Goal: Navigation & Orientation: Find specific page/section

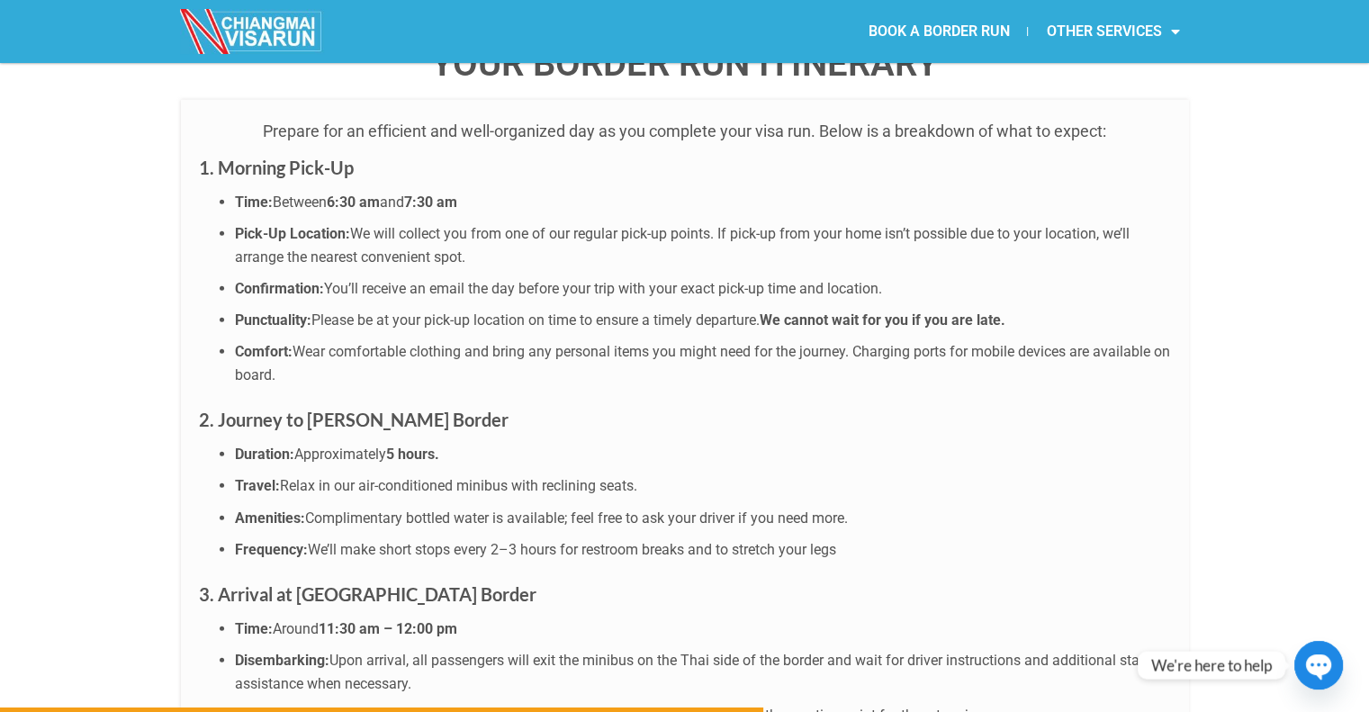
scroll to position [4591, 0]
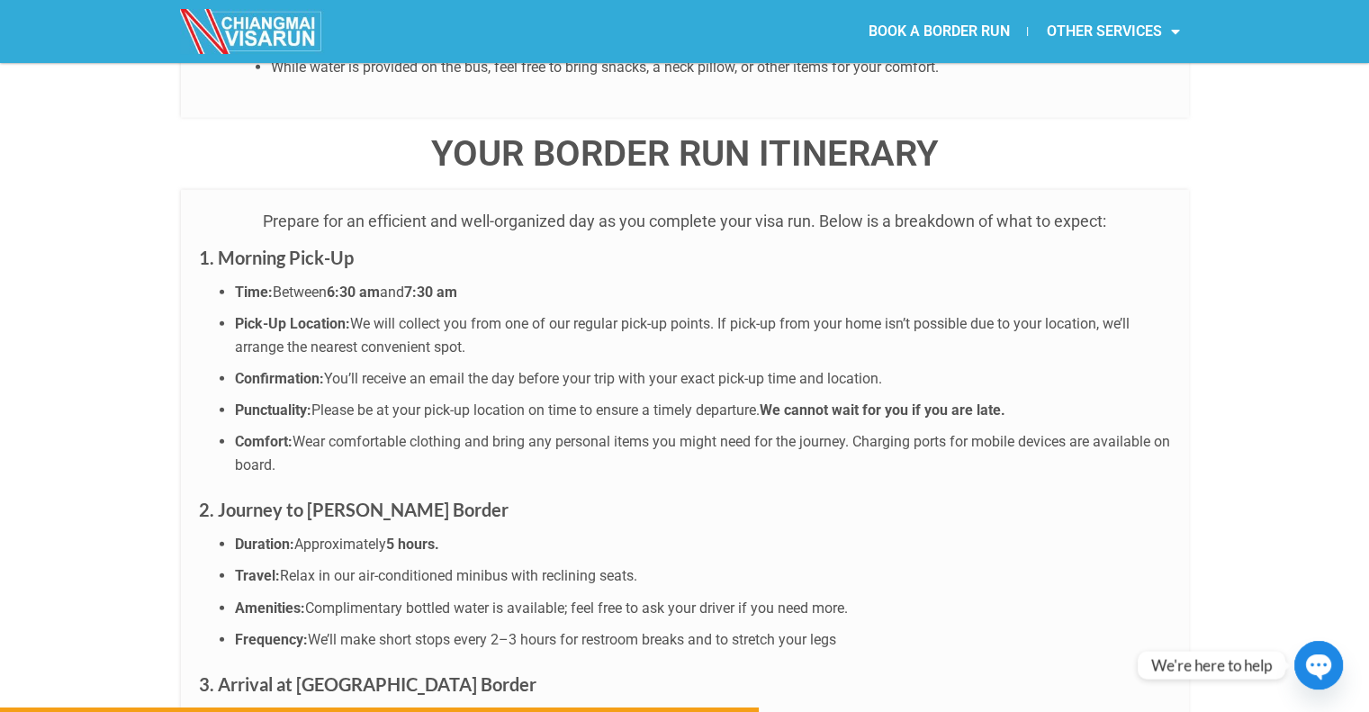
click at [4, 359] on div "WHO IS THIS TRIP FOR You have a 60-day visa exemption stamp or an expiring tour…" at bounding box center [684, 553] width 1369 height 3877
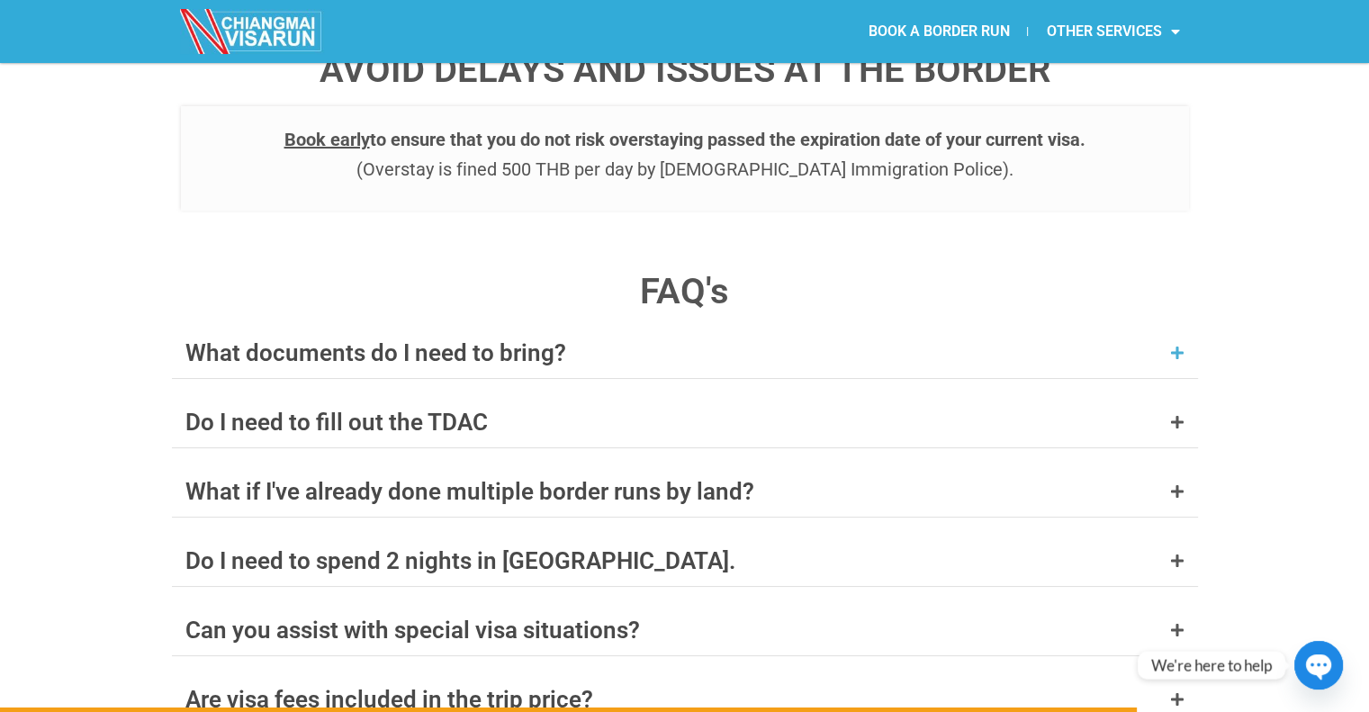
scroll to position [6932, 0]
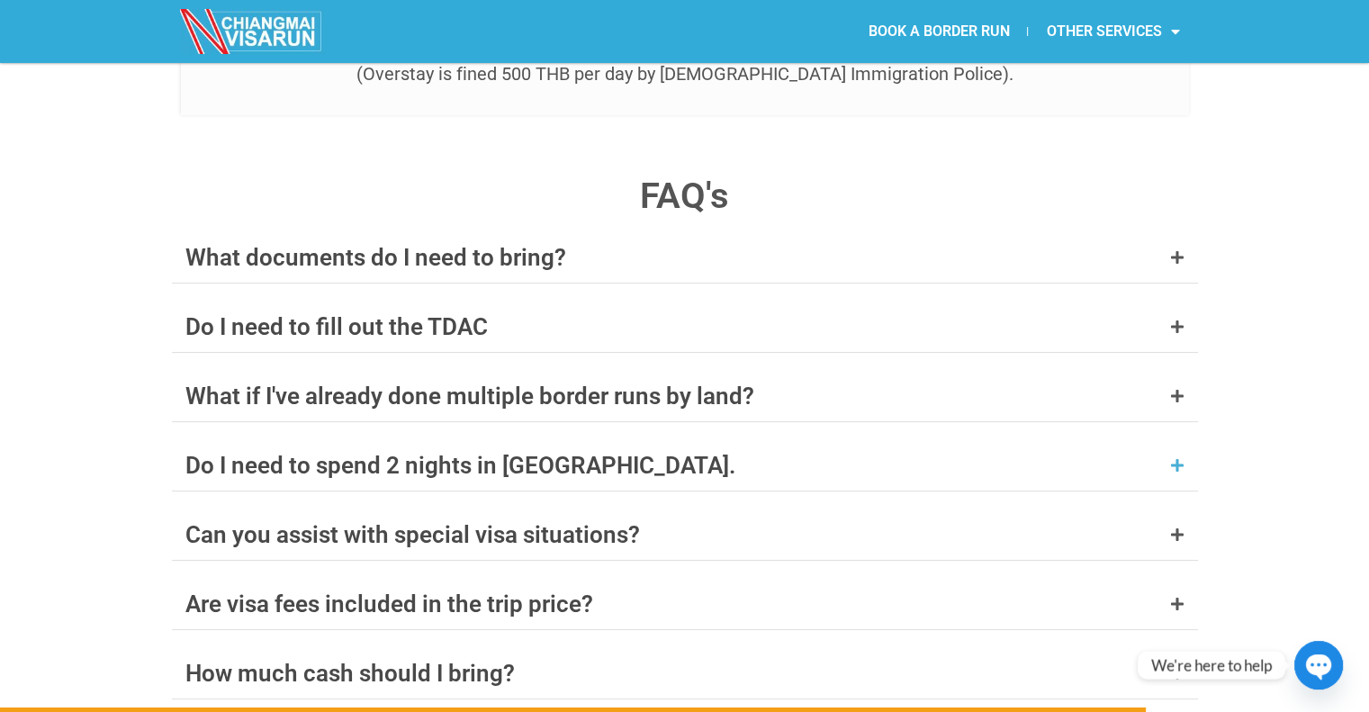
click at [1181, 458] on icon at bounding box center [1177, 465] width 14 height 14
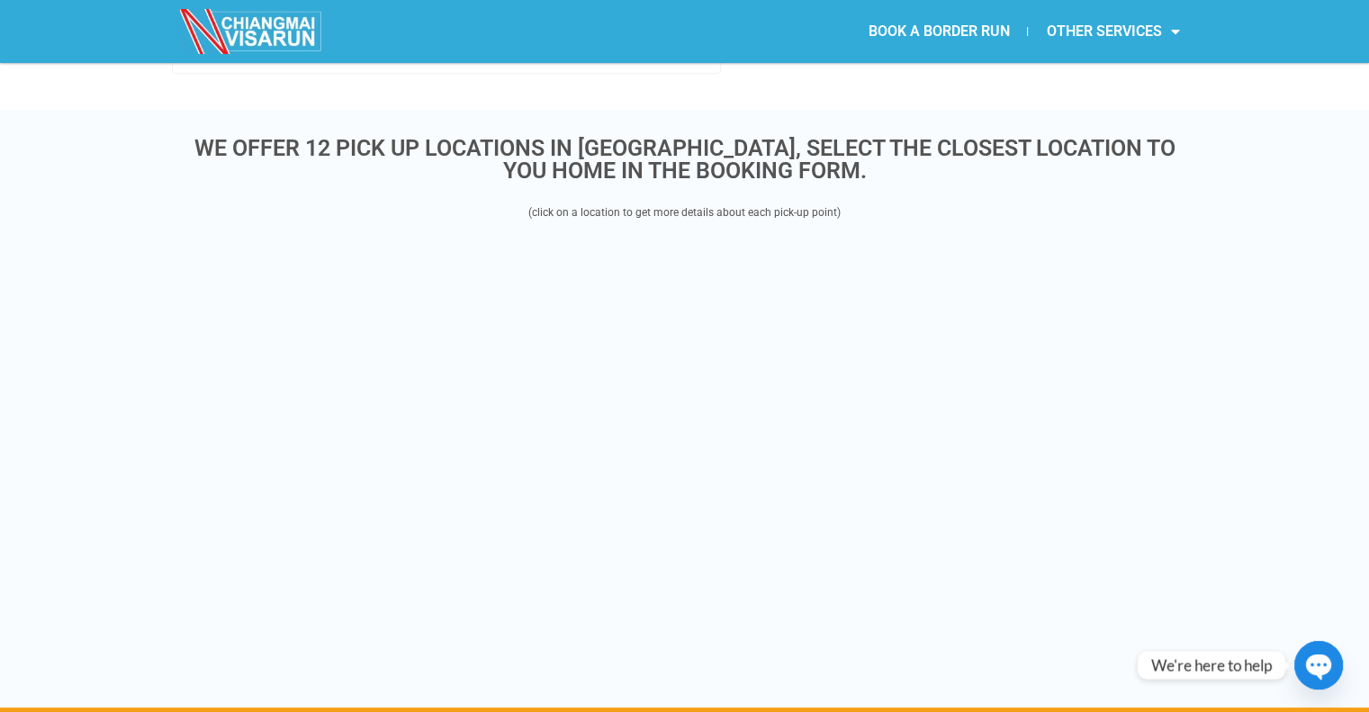
scroll to position [8358, 0]
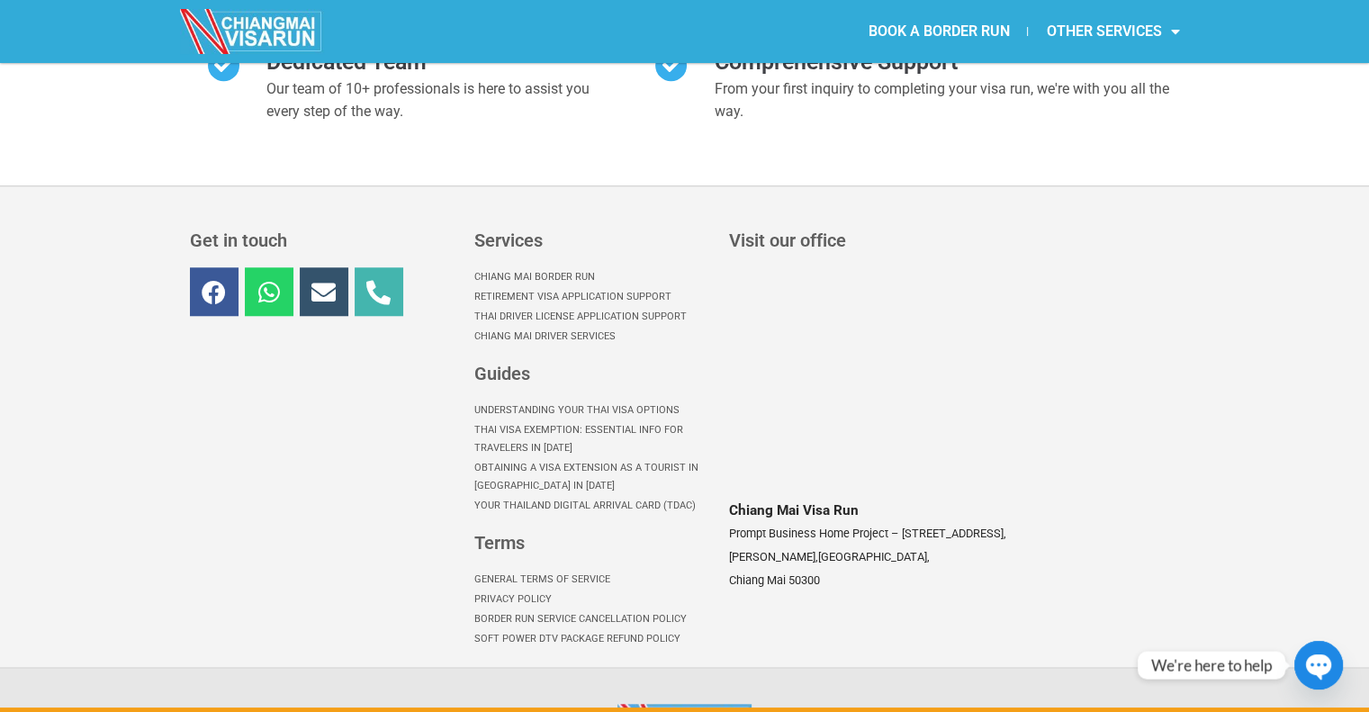
click at [1314, 660] on icon "button" at bounding box center [1318, 667] width 27 height 27
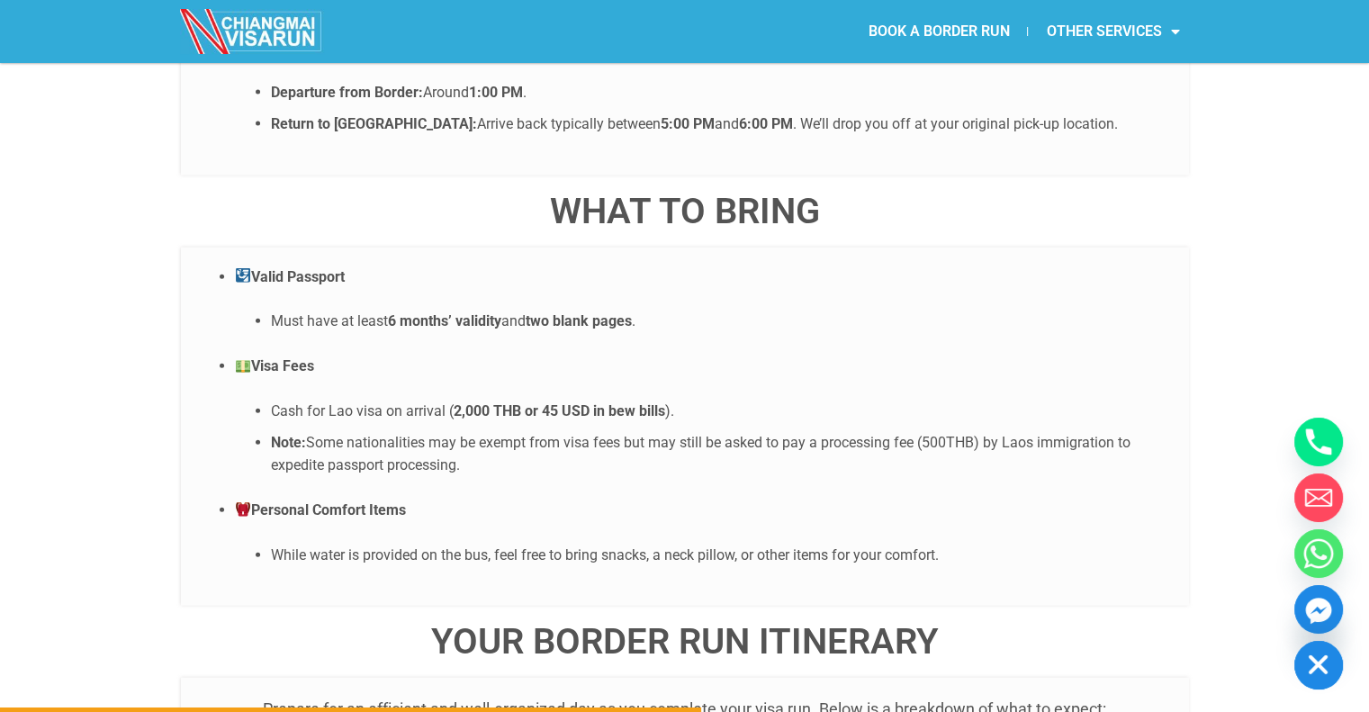
scroll to position [3857, 0]
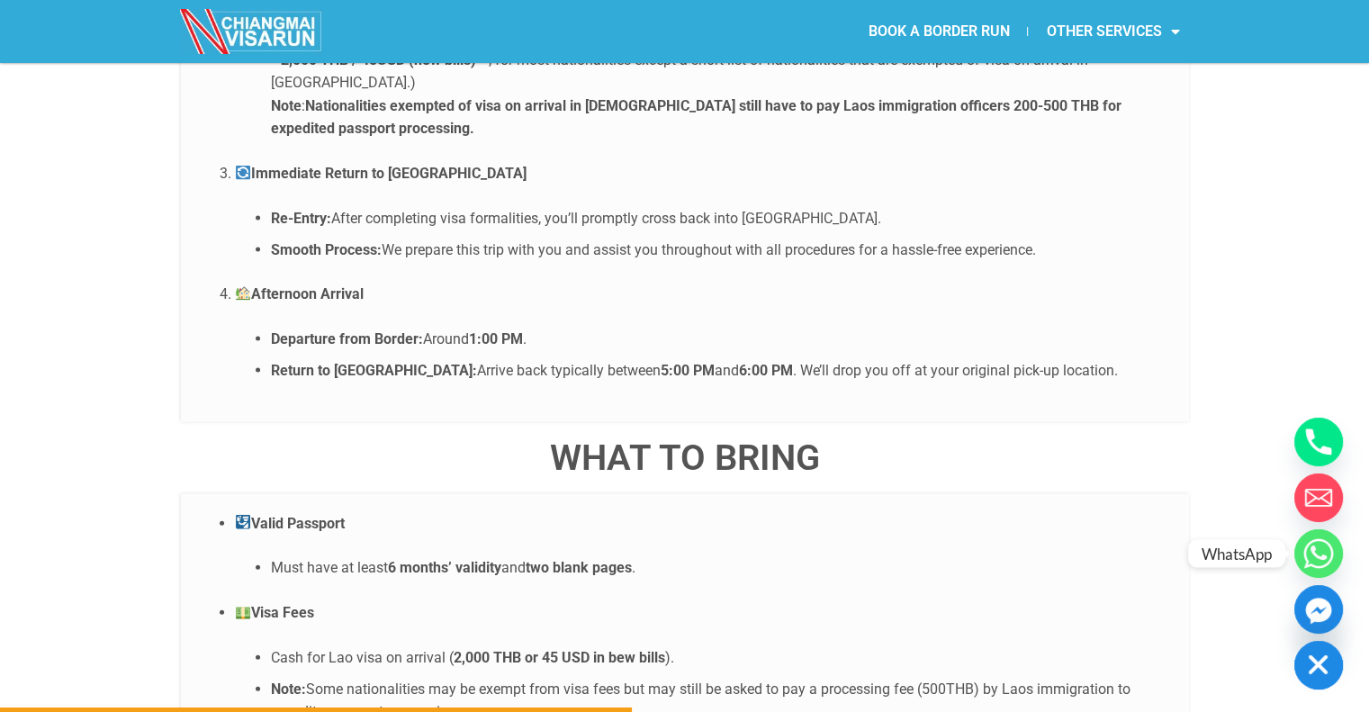
click at [1322, 558] on icon "Whatsapp" at bounding box center [1319, 553] width 16 height 14
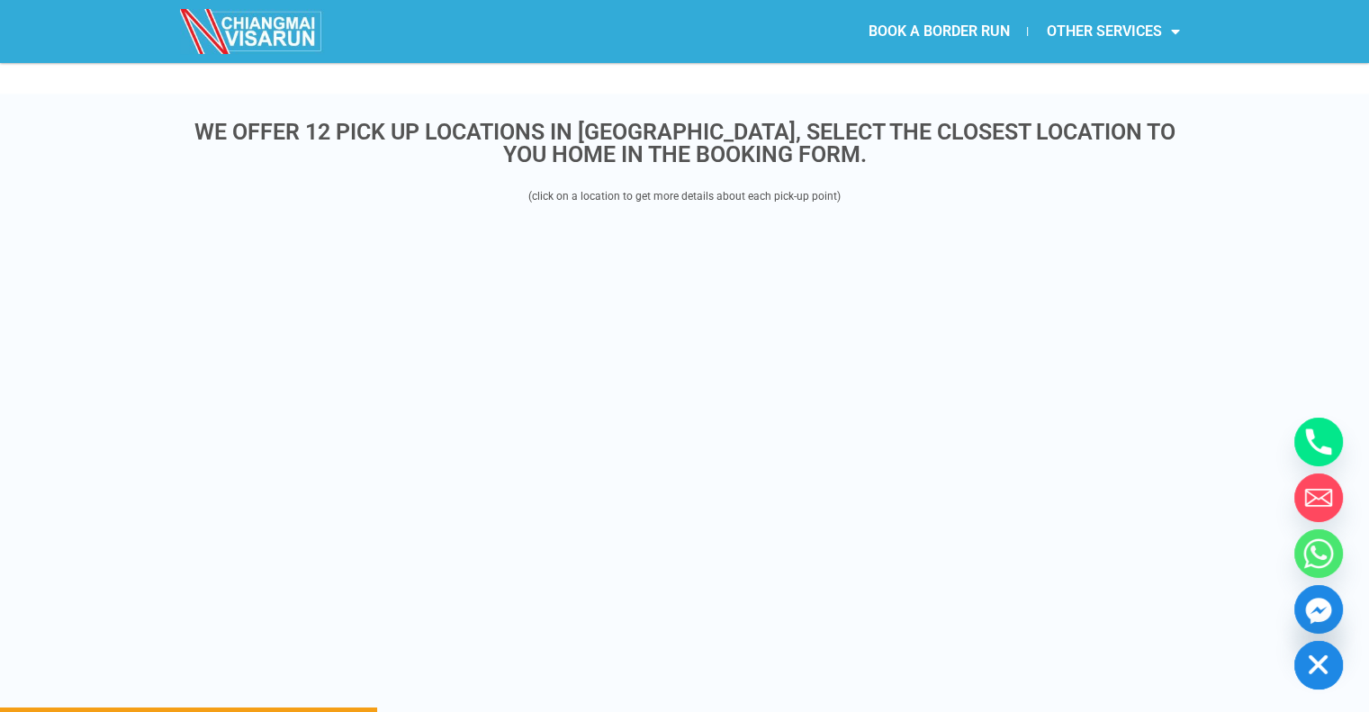
scroll to position [2326, 0]
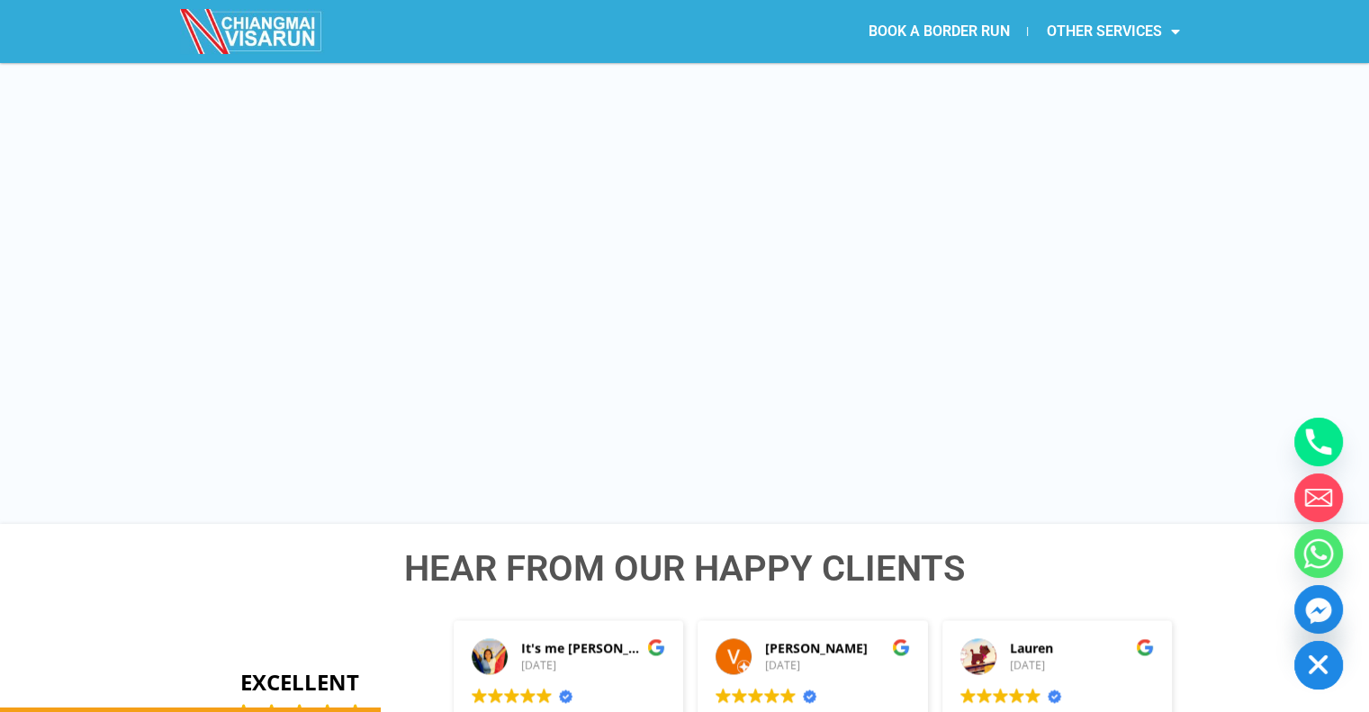
click at [977, 38] on link "BOOK A BORDER RUN" at bounding box center [938, 31] width 177 height 41
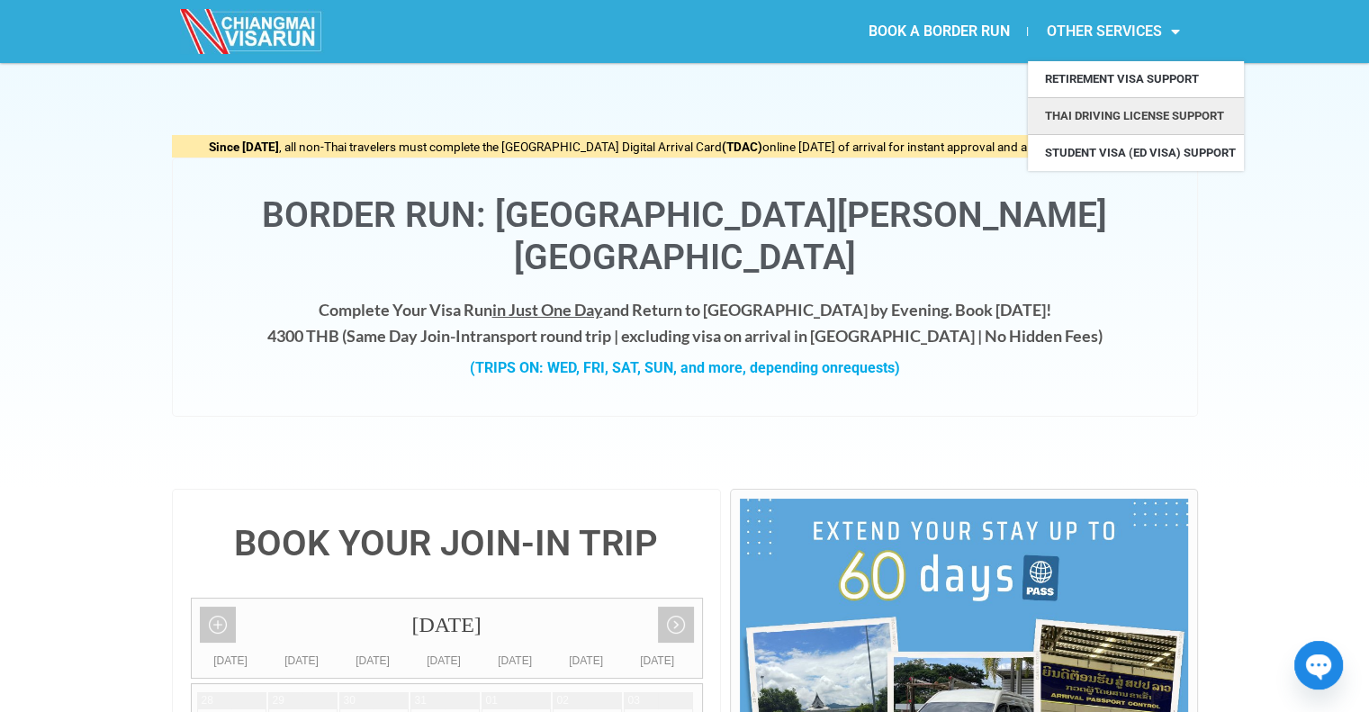
click at [1113, 116] on link "Thai Driving License Support" at bounding box center [1136, 116] width 216 height 36
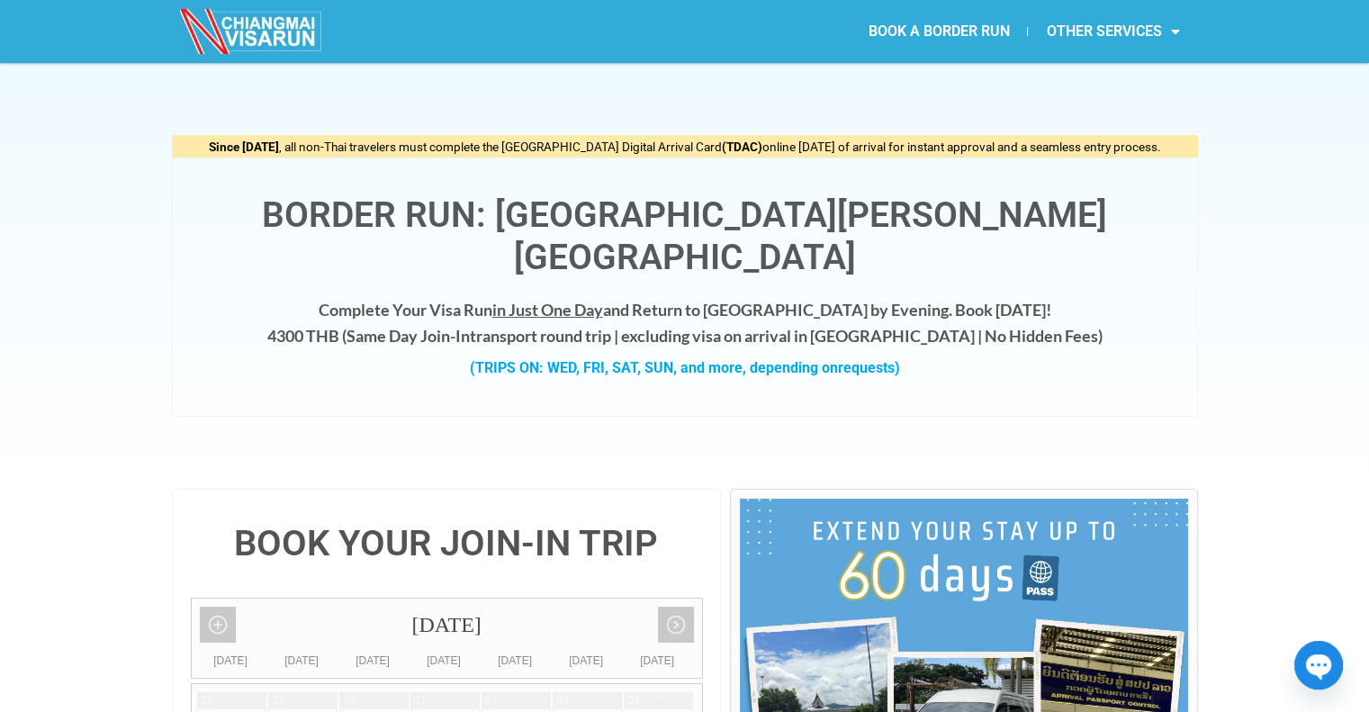
click at [256, 31] on img at bounding box center [252, 31] width 144 height 45
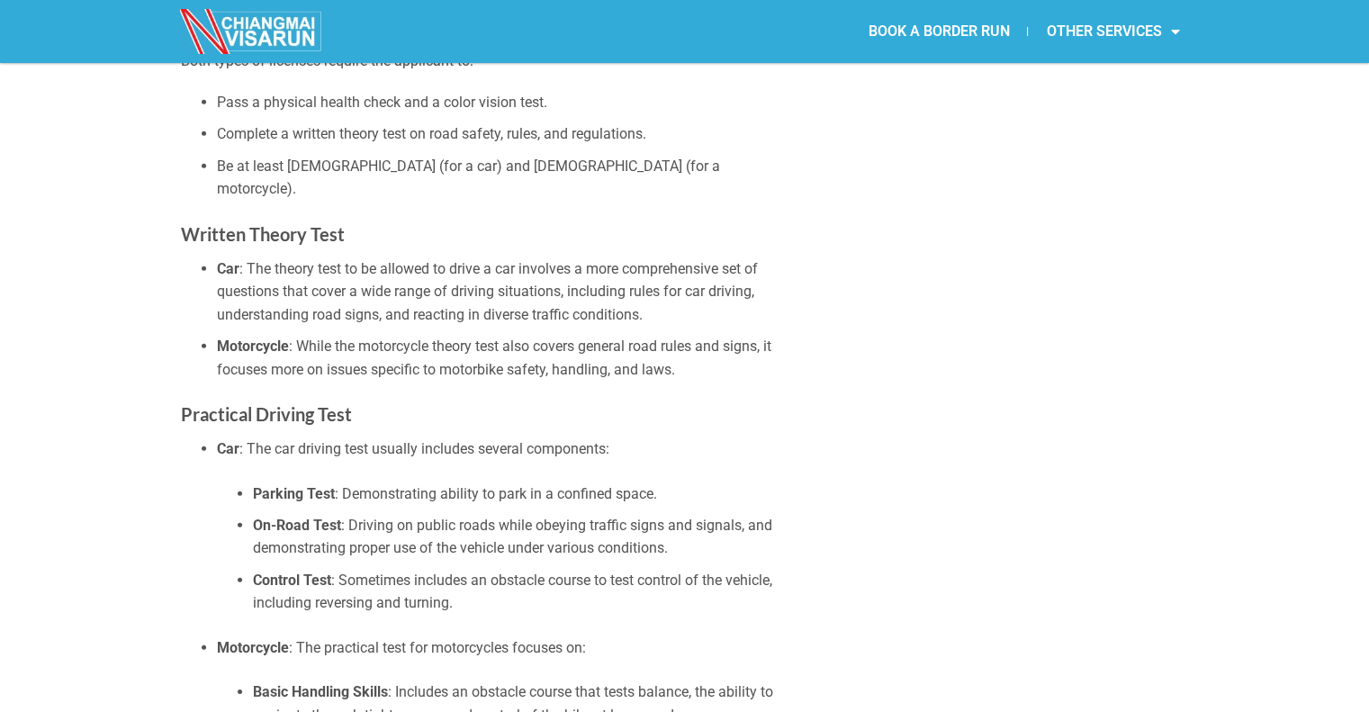
scroll to position [4793, 0]
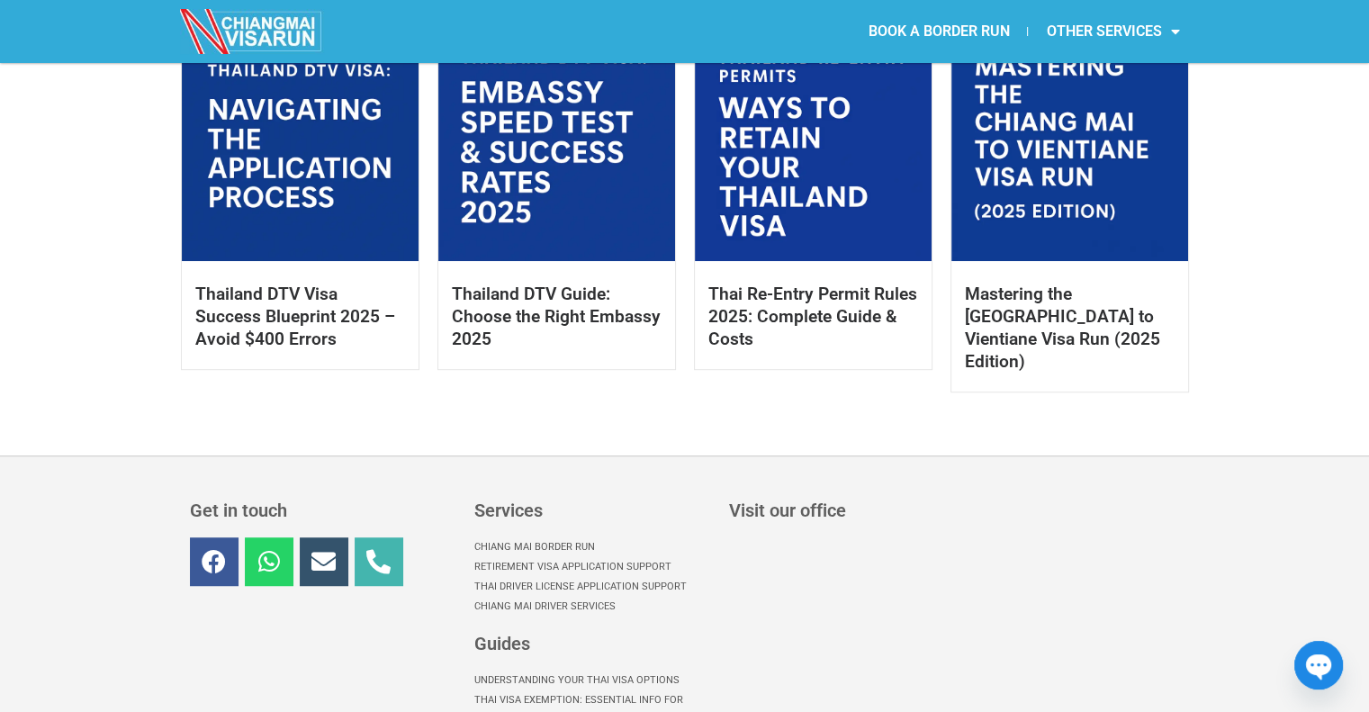
scroll to position [1170, 0]
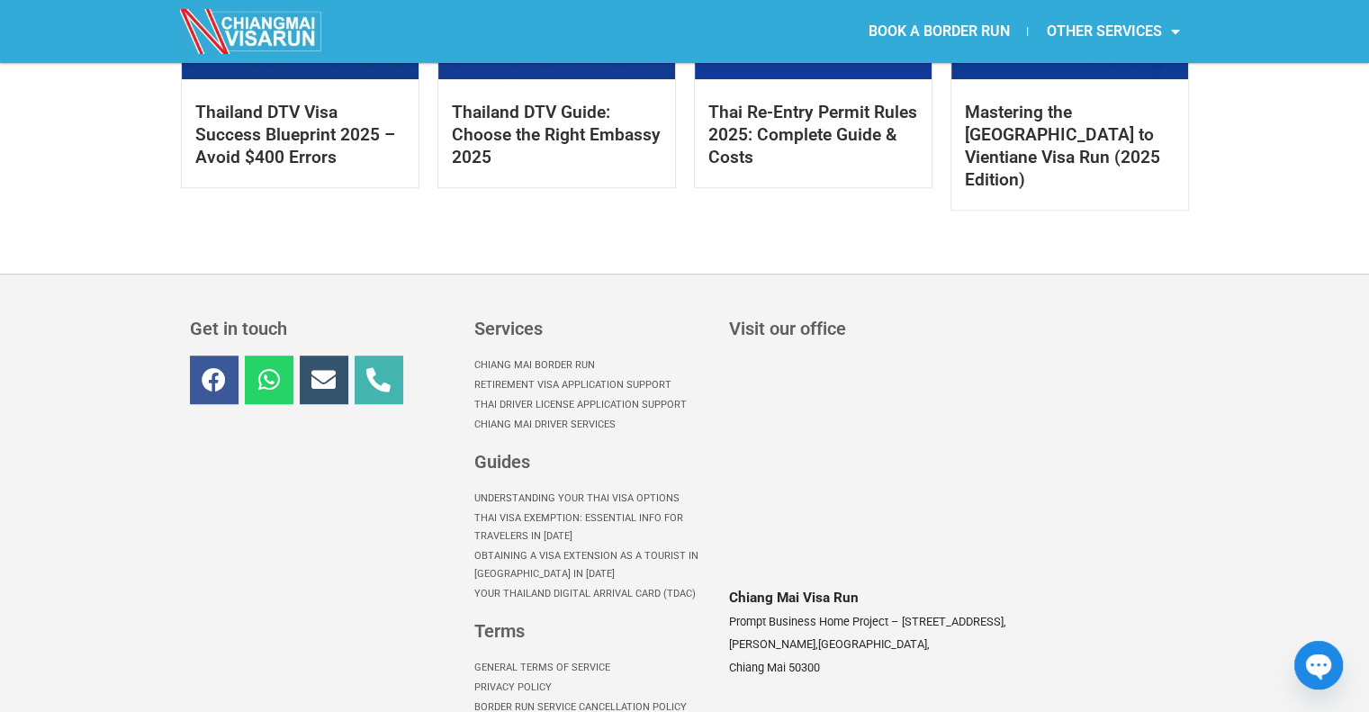
click at [598, 415] on link "Chiang Mai Driver Services" at bounding box center [592, 425] width 237 height 20
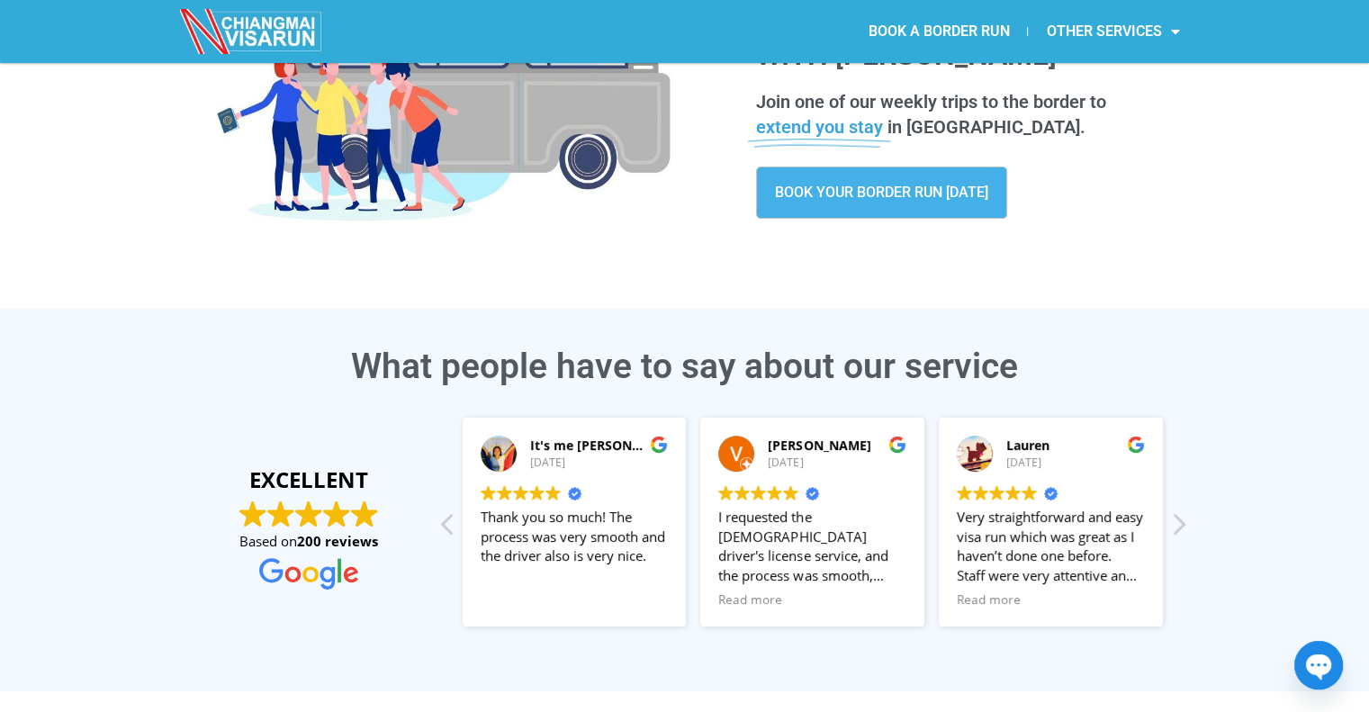
scroll to position [360, 0]
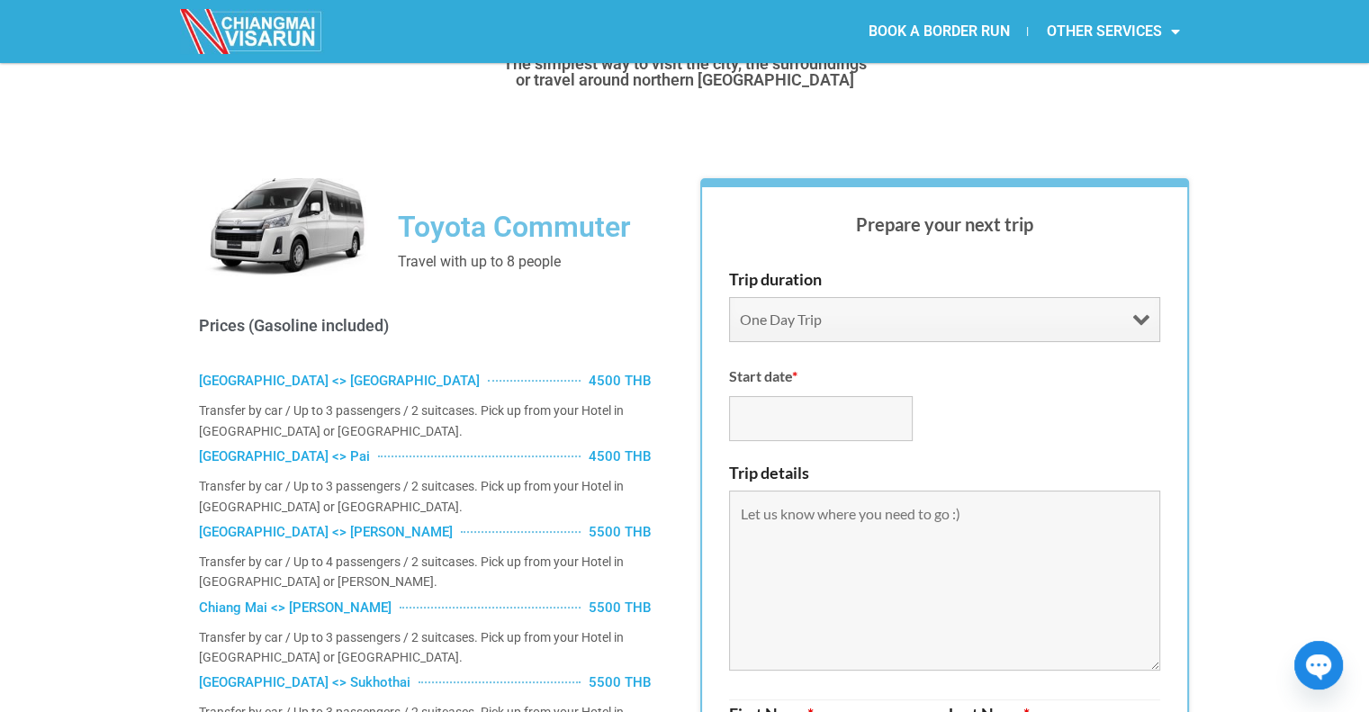
scroll to position [180, 0]
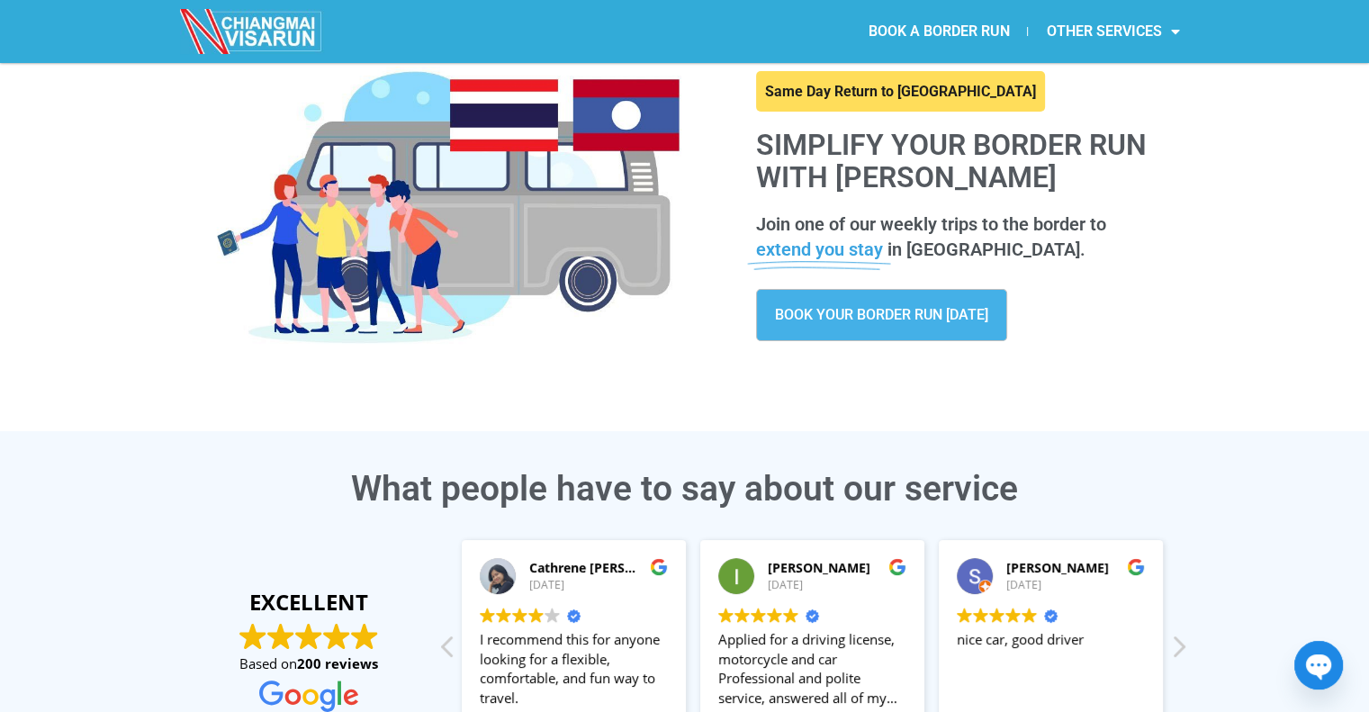
scroll to position [180, 0]
